Goal: Task Accomplishment & Management: Complete application form

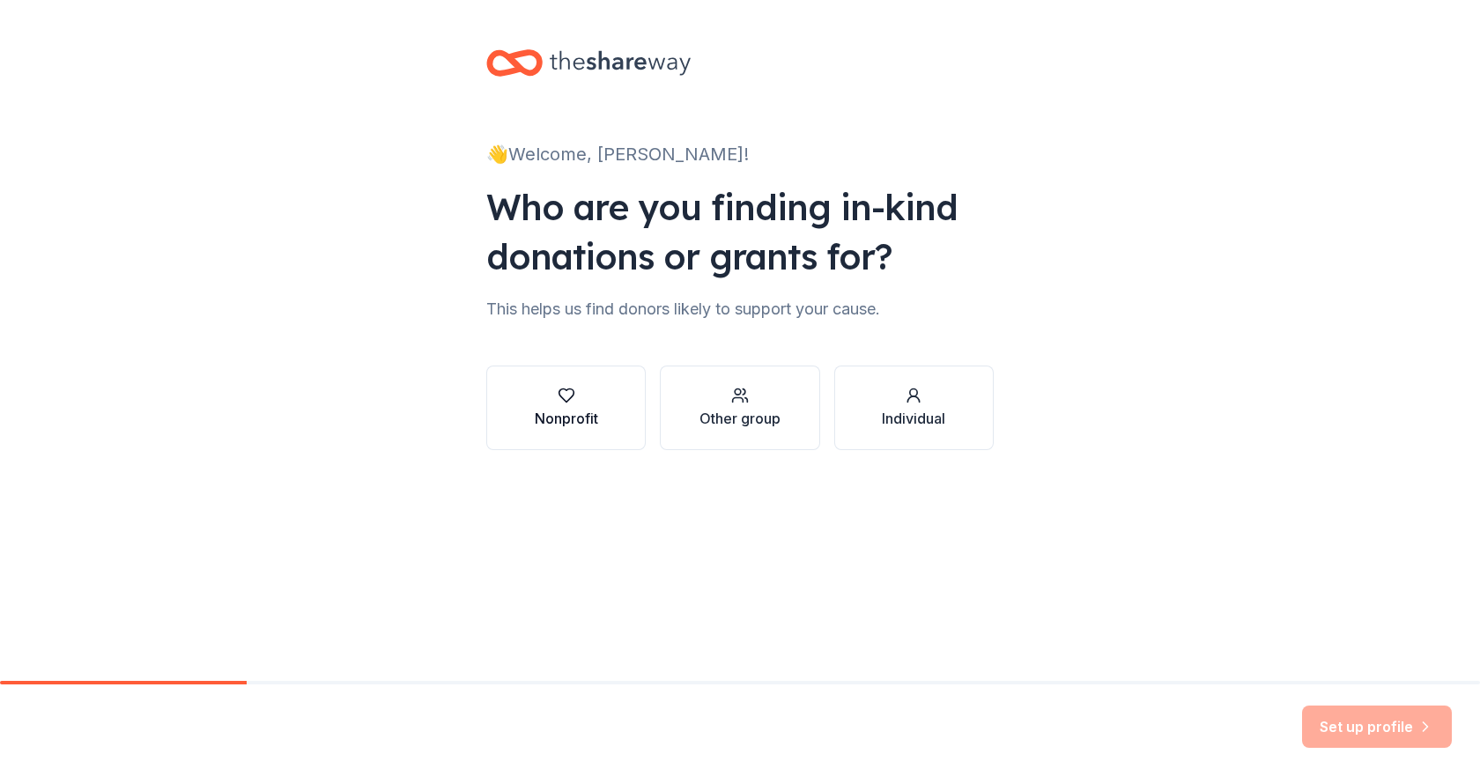
click at [577, 392] on div "button" at bounding box center [566, 396] width 63 height 18
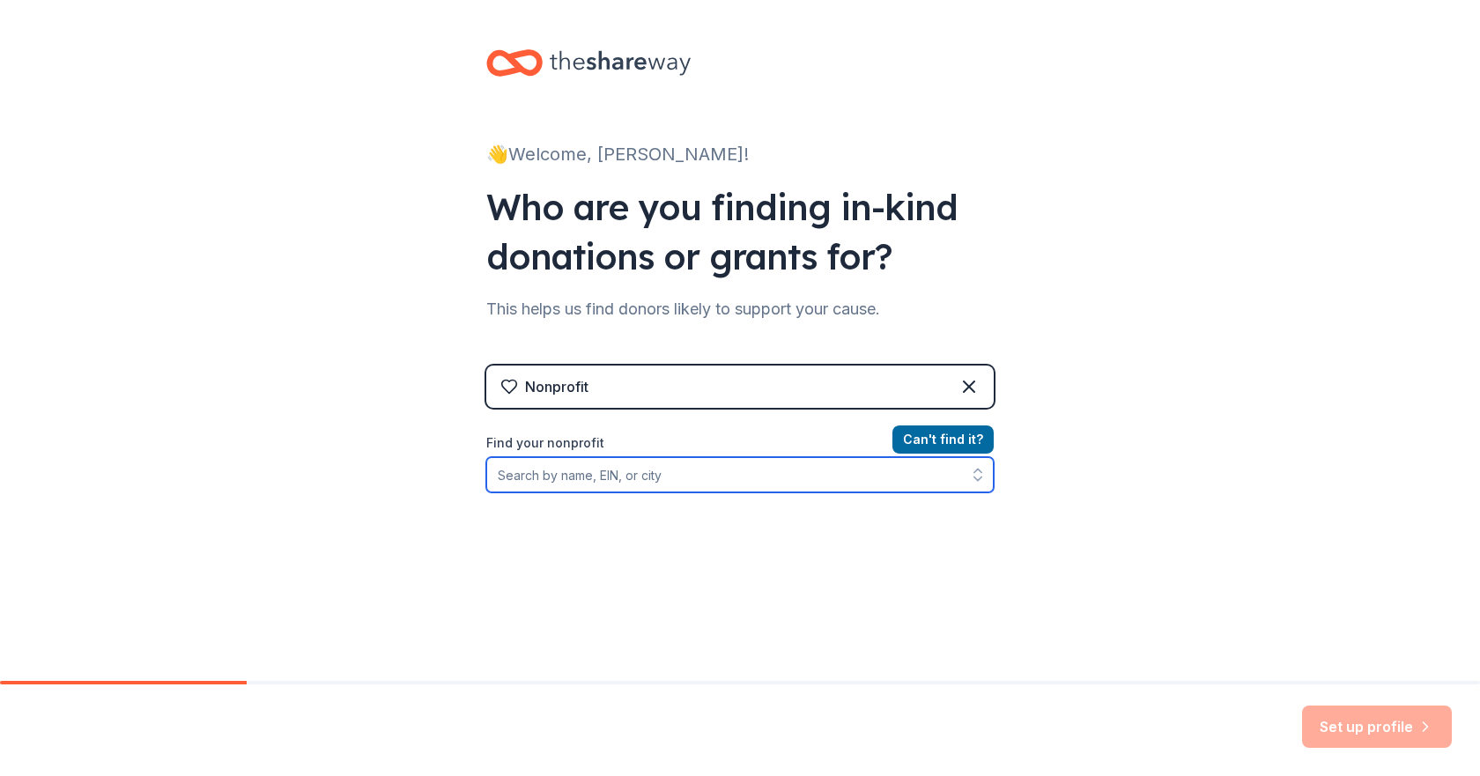
click at [714, 472] on input "Find your nonprofit" at bounding box center [740, 474] width 508 height 35
type input "[US_EMPLOYER_IDENTIFICATION_NUMBER]"
click at [665, 480] on input "[US_EMPLOYER_IDENTIFICATION_NUMBER]" at bounding box center [740, 474] width 508 height 35
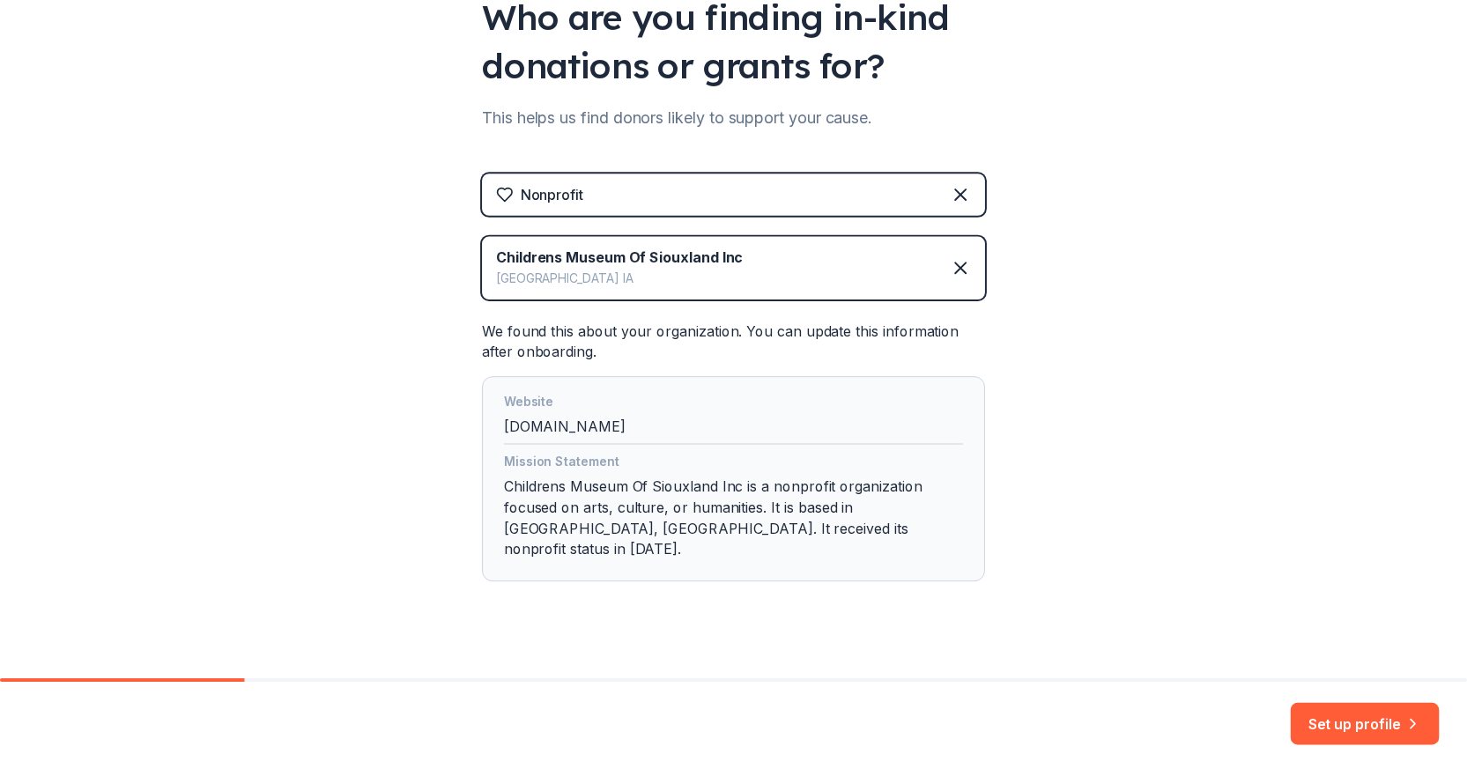
scroll to position [195, 0]
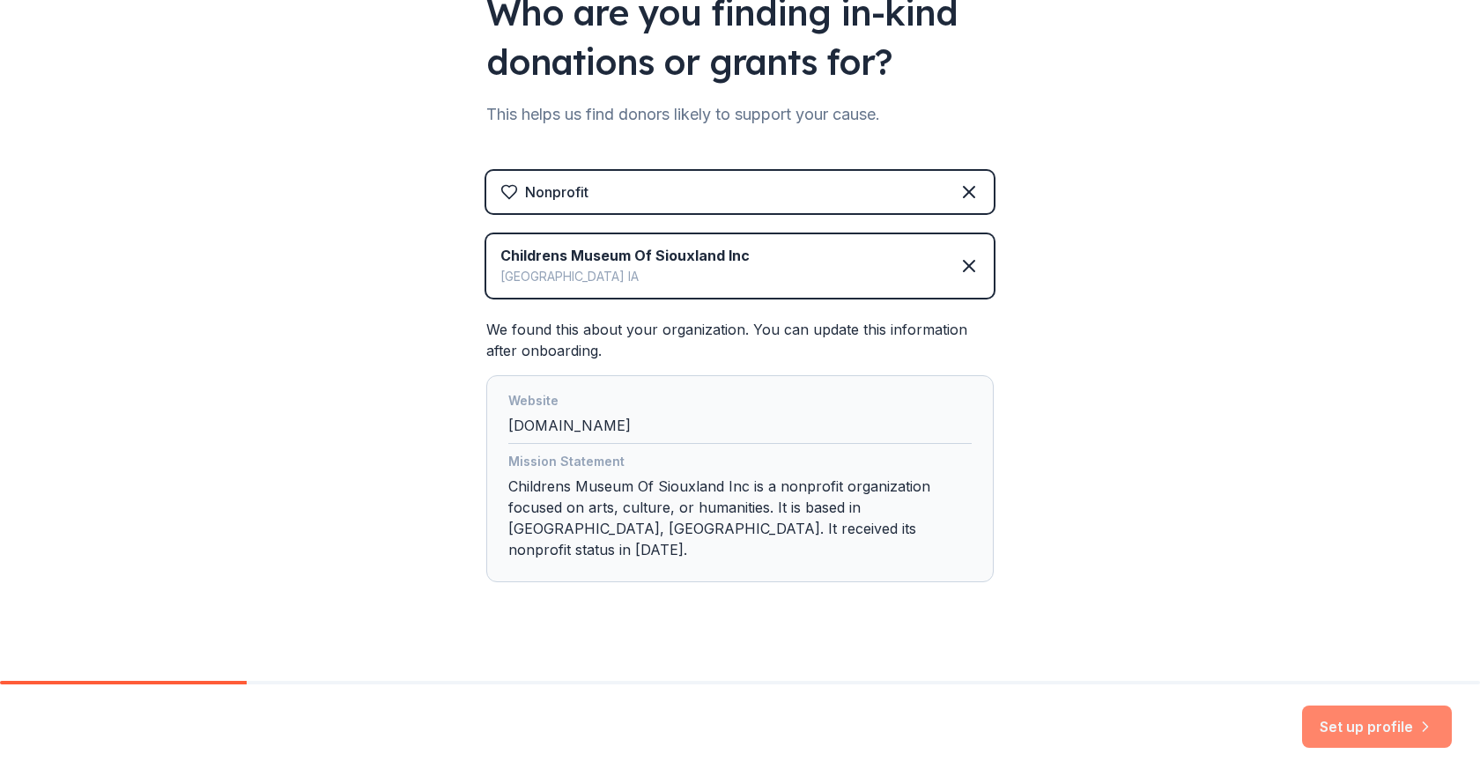
click at [1365, 732] on button "Set up profile" at bounding box center [1377, 727] width 150 height 42
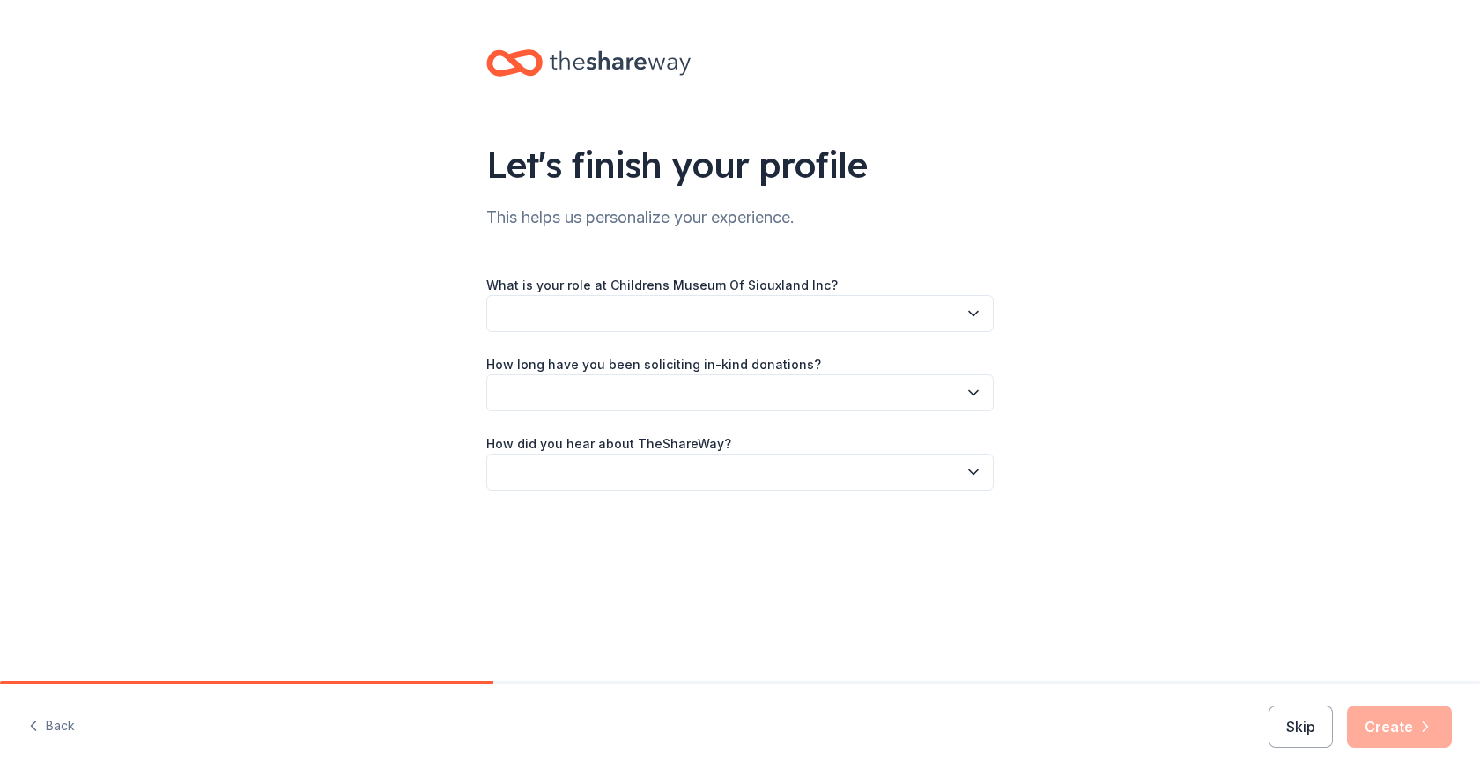
click at [978, 316] on icon "button" at bounding box center [974, 314] width 18 height 18
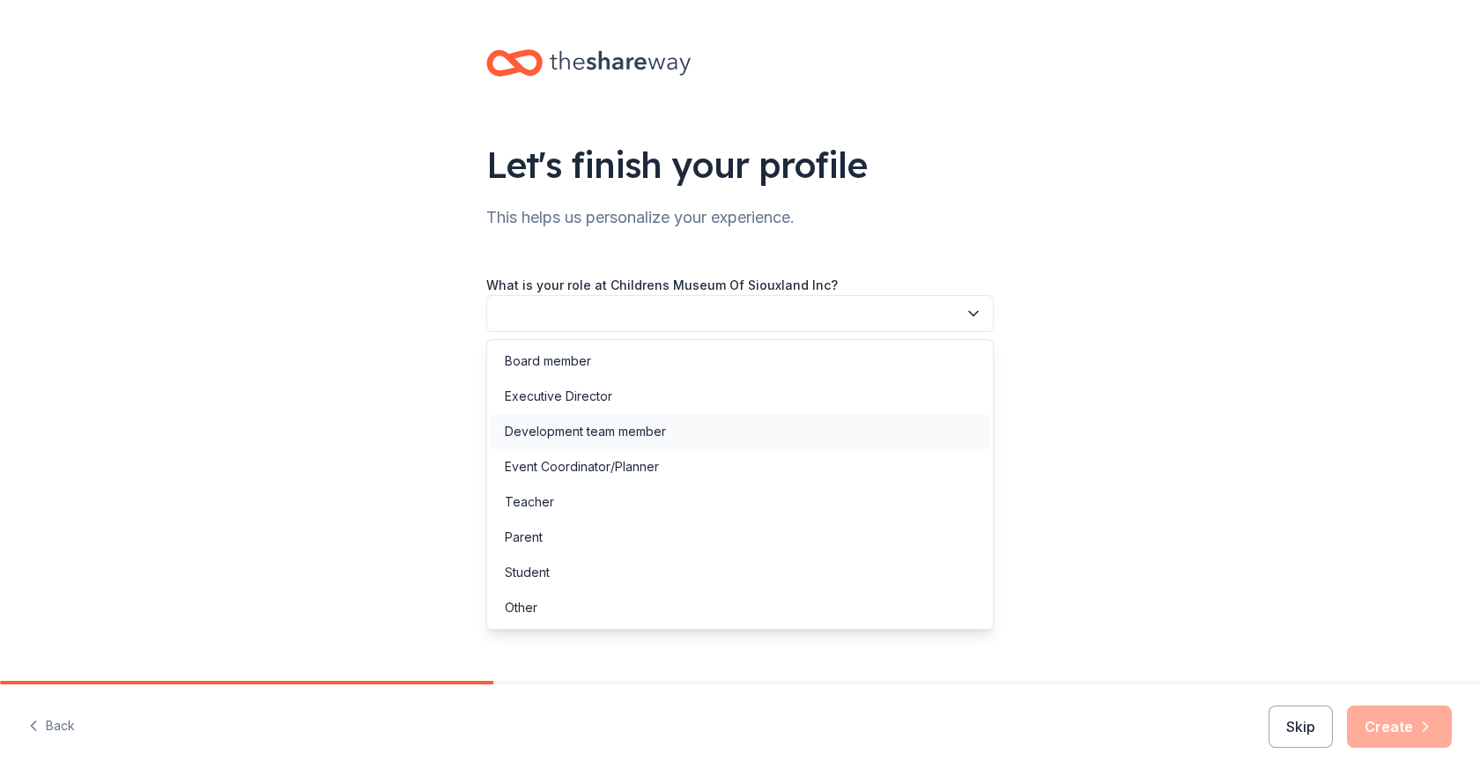
click at [539, 429] on div "Development team member" at bounding box center [585, 431] width 161 height 21
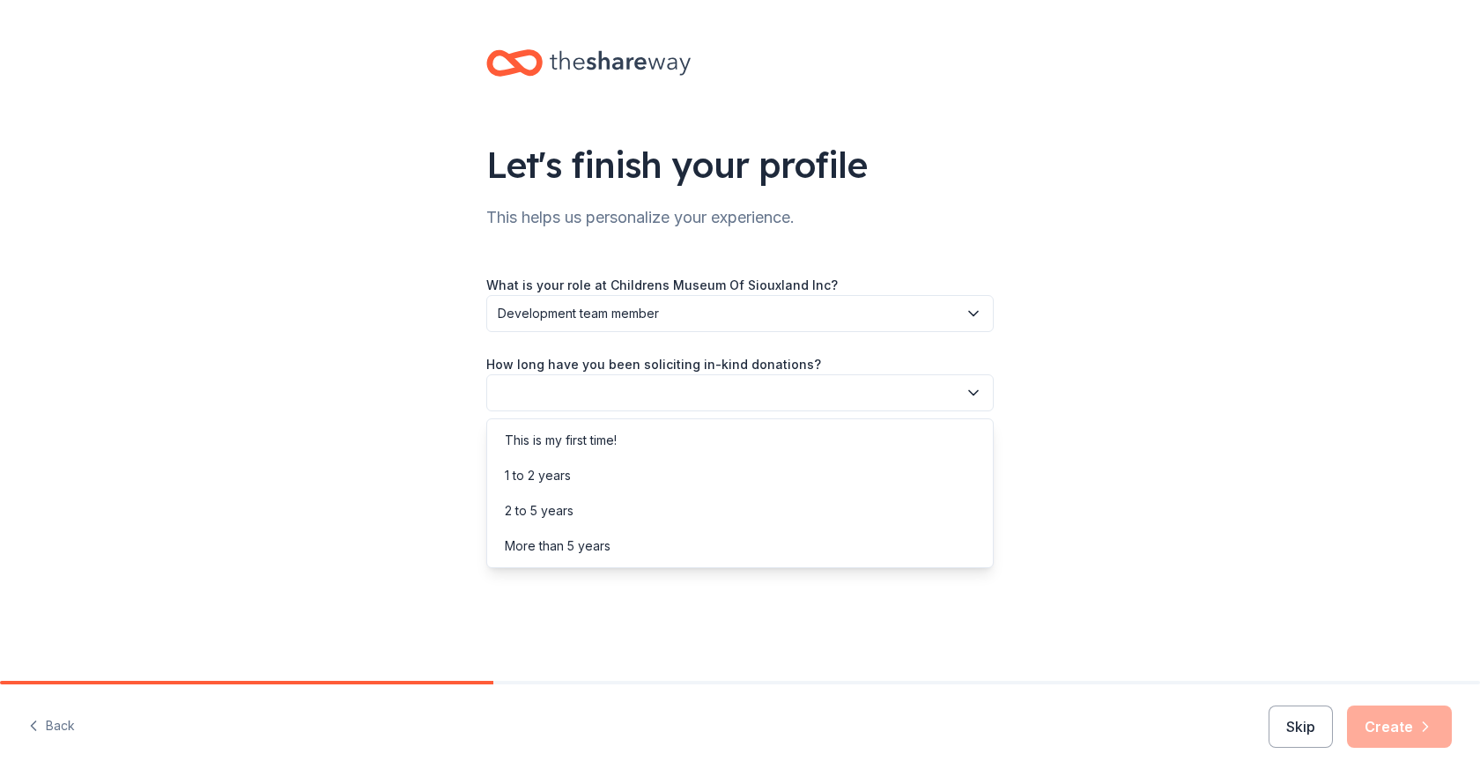
click at [531, 403] on button "button" at bounding box center [740, 392] width 508 height 37
click at [531, 544] on div "More than 5 years" at bounding box center [558, 546] width 106 height 21
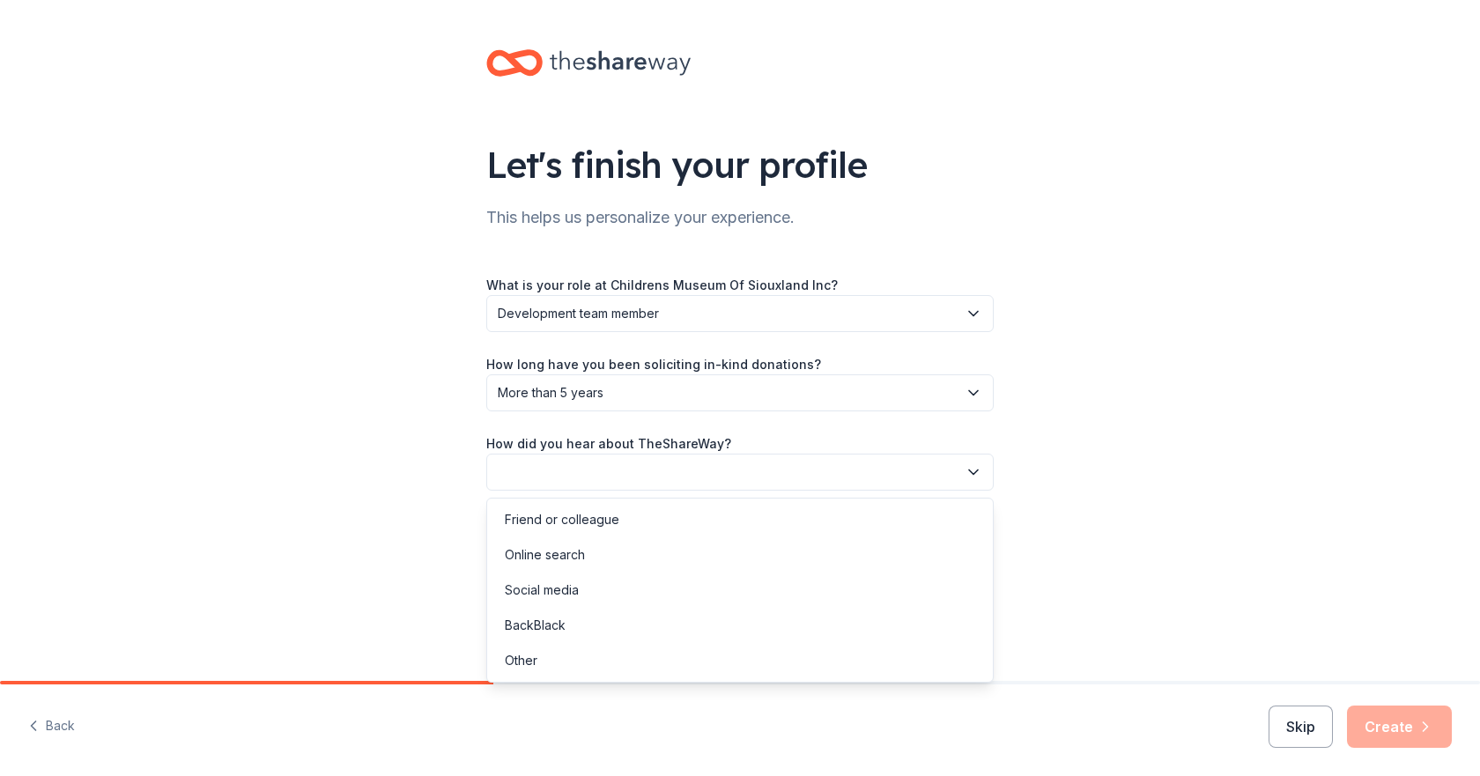
click at [524, 476] on button "button" at bounding box center [740, 472] width 508 height 37
click at [539, 558] on div "Online search" at bounding box center [545, 555] width 80 height 21
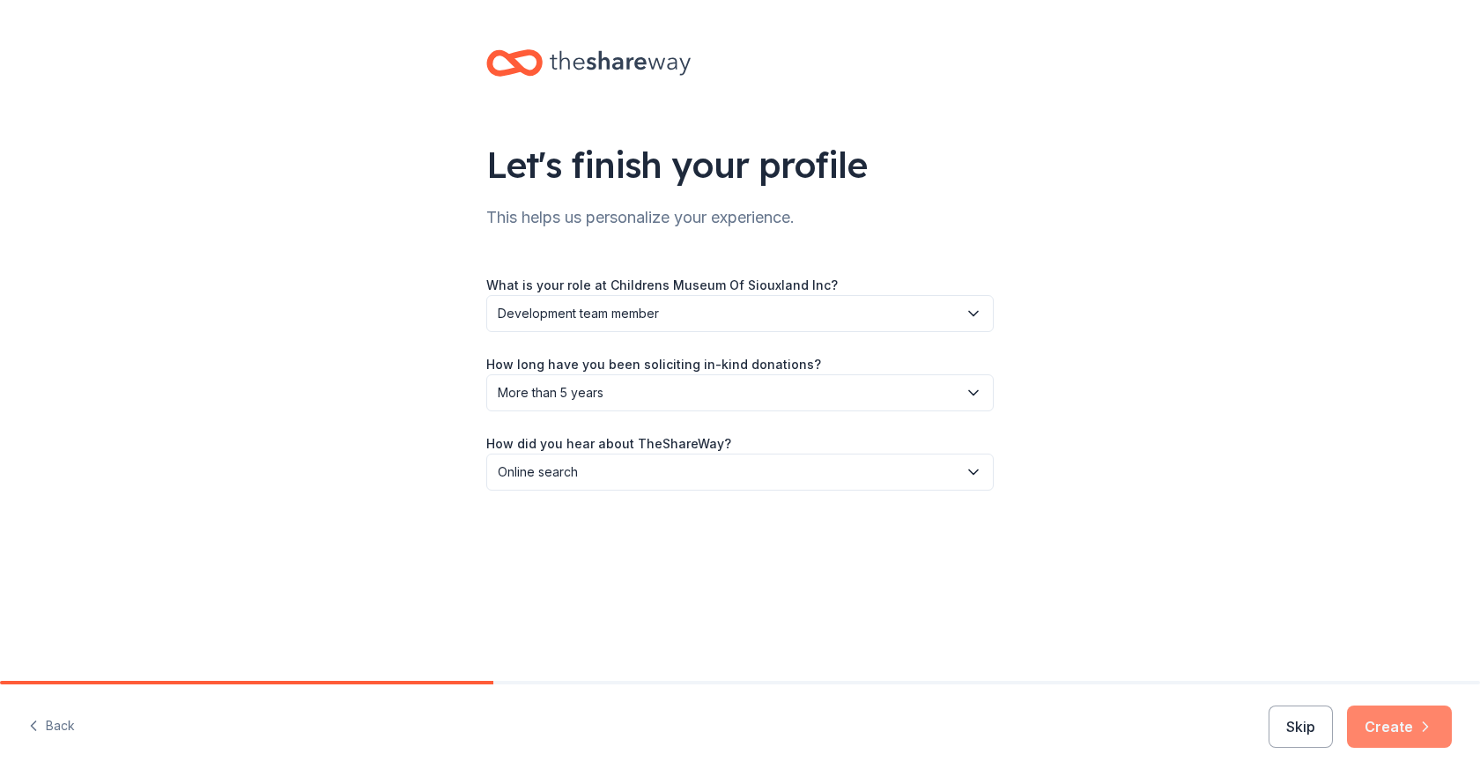
click at [1398, 714] on button "Create" at bounding box center [1399, 727] width 105 height 42
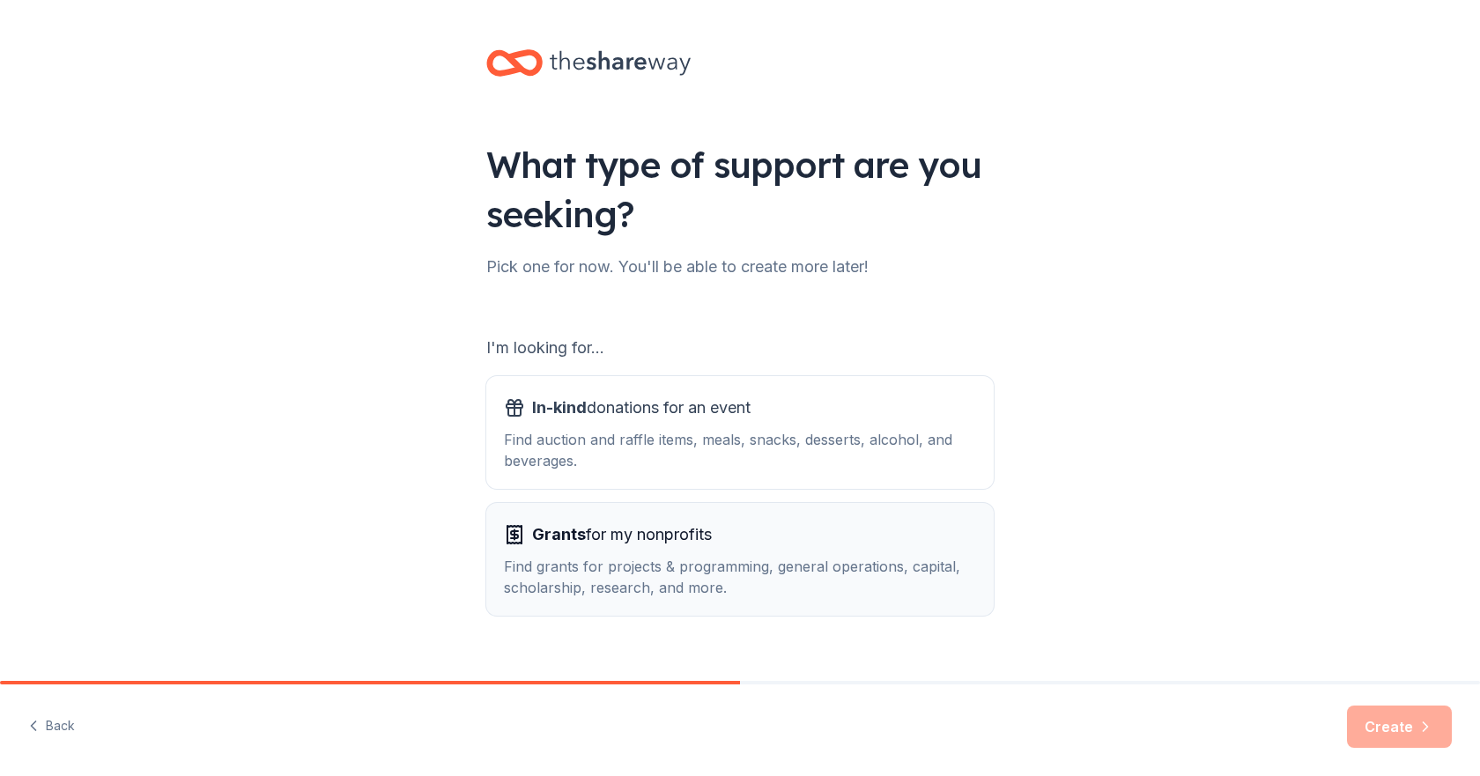
click at [613, 556] on div "Find grants for projects & programming, general operations, capital, scholarshi…" at bounding box center [740, 577] width 472 height 42
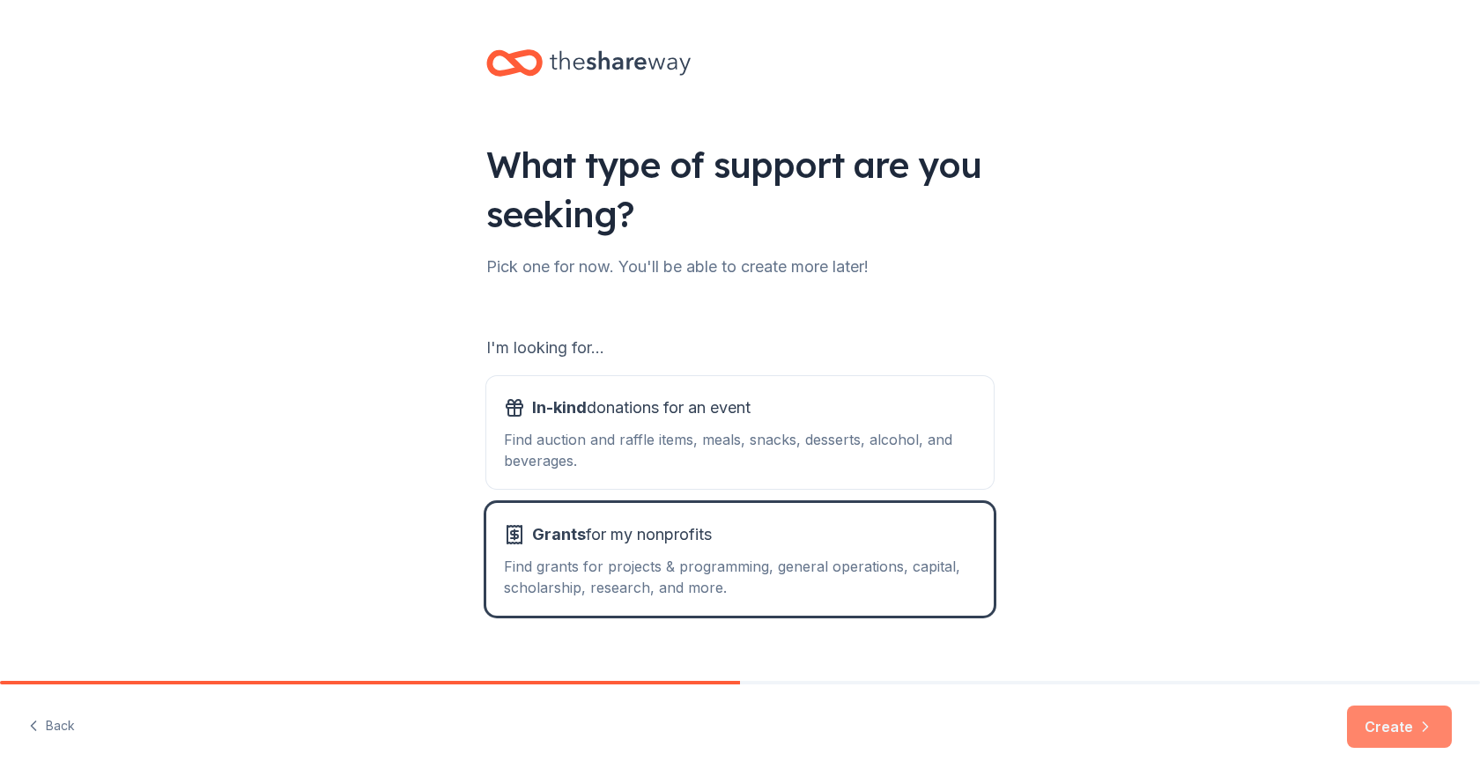
click at [1404, 731] on button "Create" at bounding box center [1399, 727] width 105 height 42
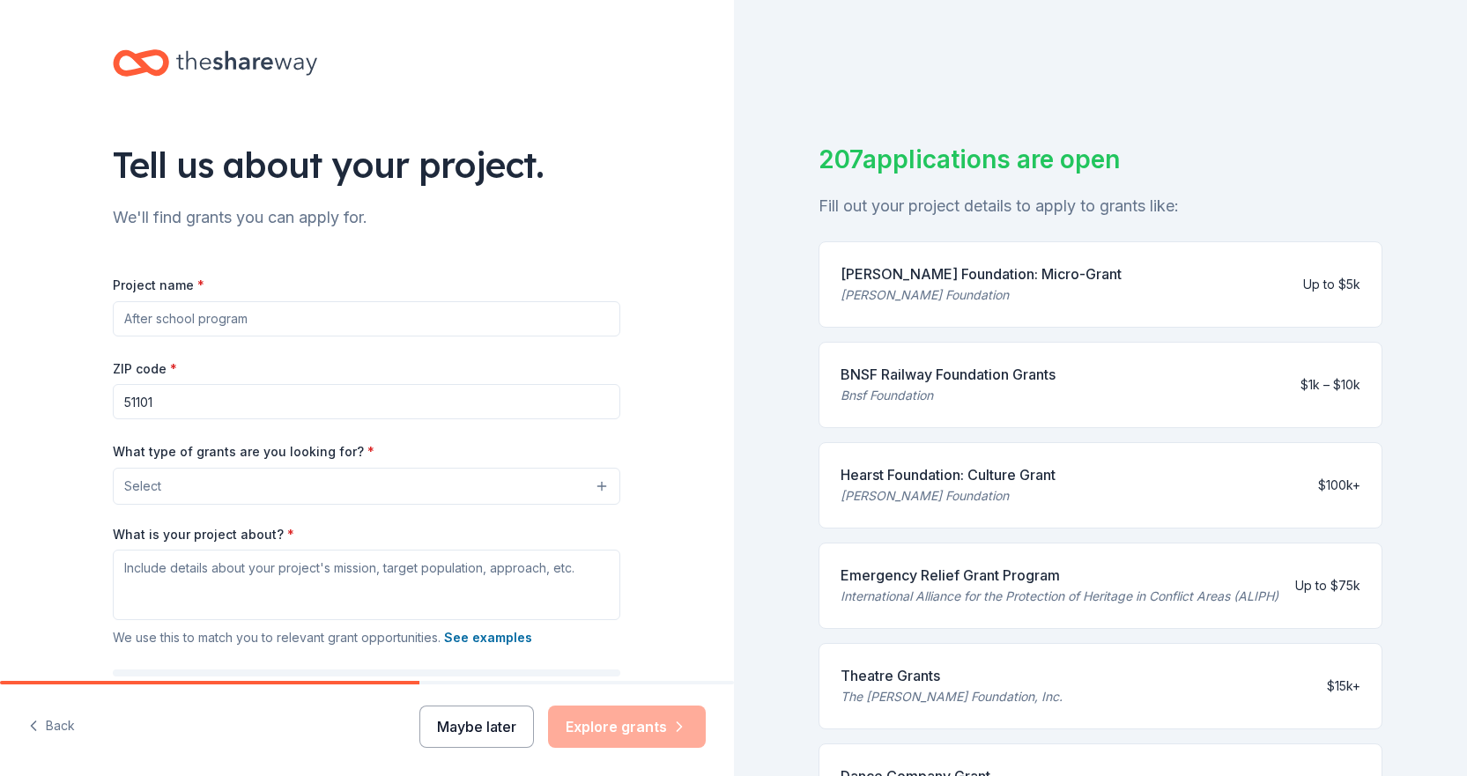
click at [474, 737] on button "Maybe later" at bounding box center [476, 727] width 115 height 42
click at [478, 725] on button "Maybe later" at bounding box center [476, 727] width 115 height 42
